Goal: Find specific page/section

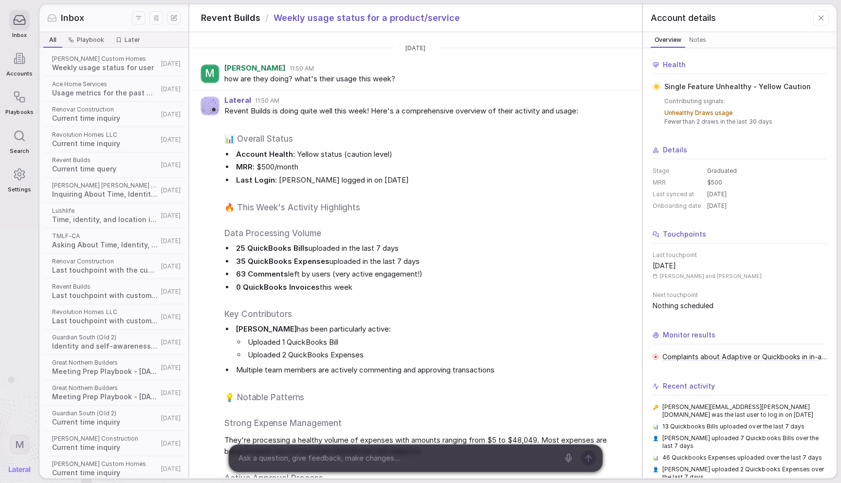
scroll to position [200, 0]
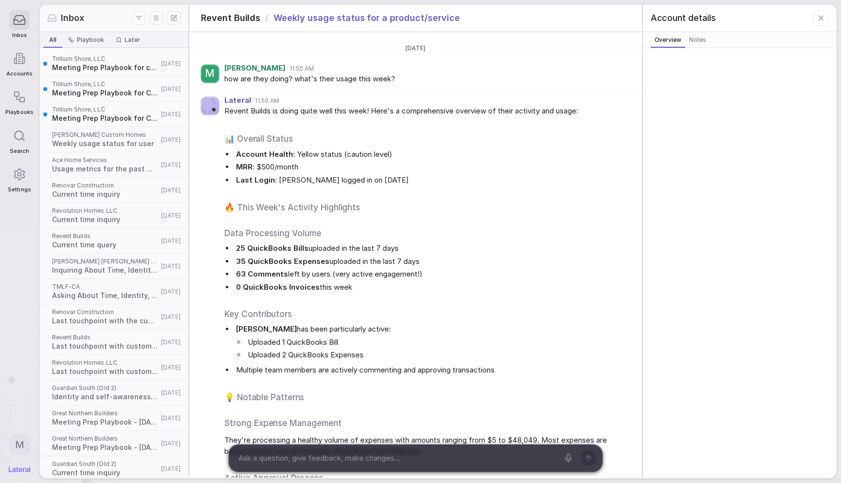
scroll to position [200, 0]
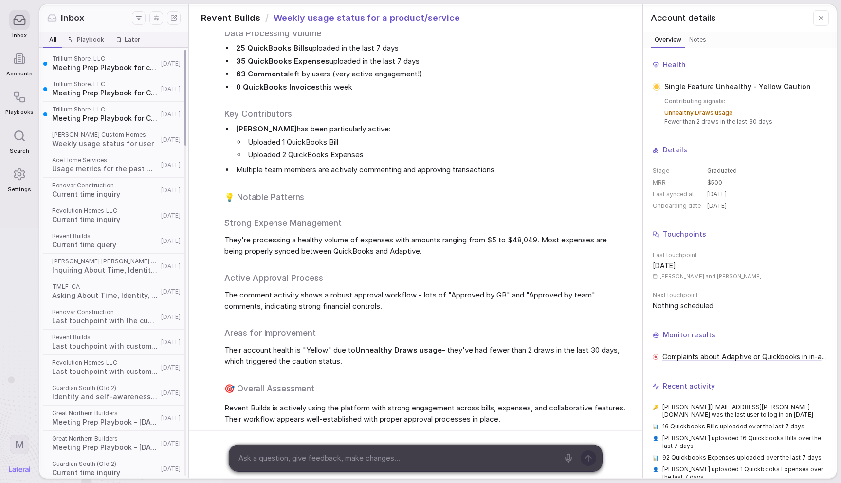
click at [95, 112] on span "Trillium Shore, LLC" at bounding box center [105, 110] width 106 height 8
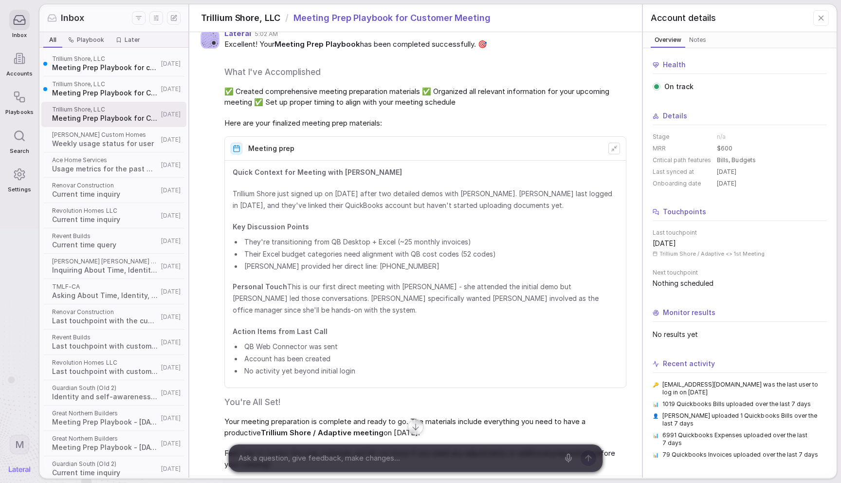
scroll to position [627, 0]
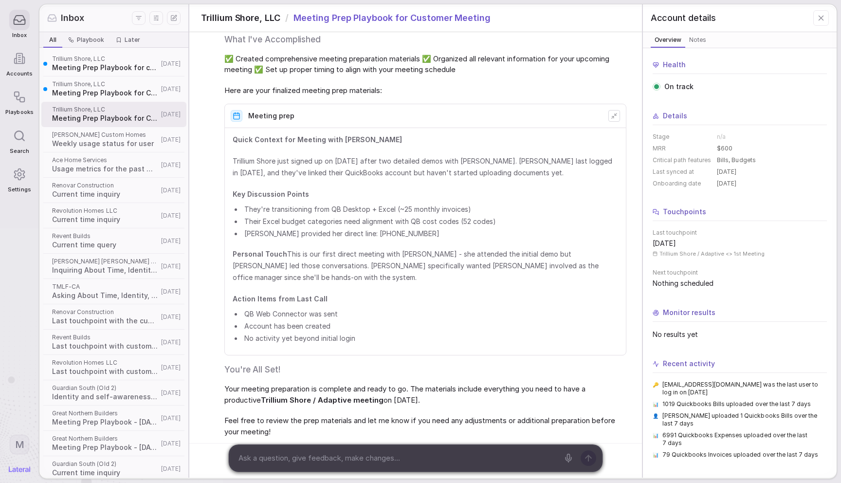
click at [393, 129] on div "Quick Context for Meeting with Meg Trillium Shore just signed up on [DATE] afte…" at bounding box center [425, 241] width 401 height 227
